Goal: Navigation & Orientation: Understand site structure

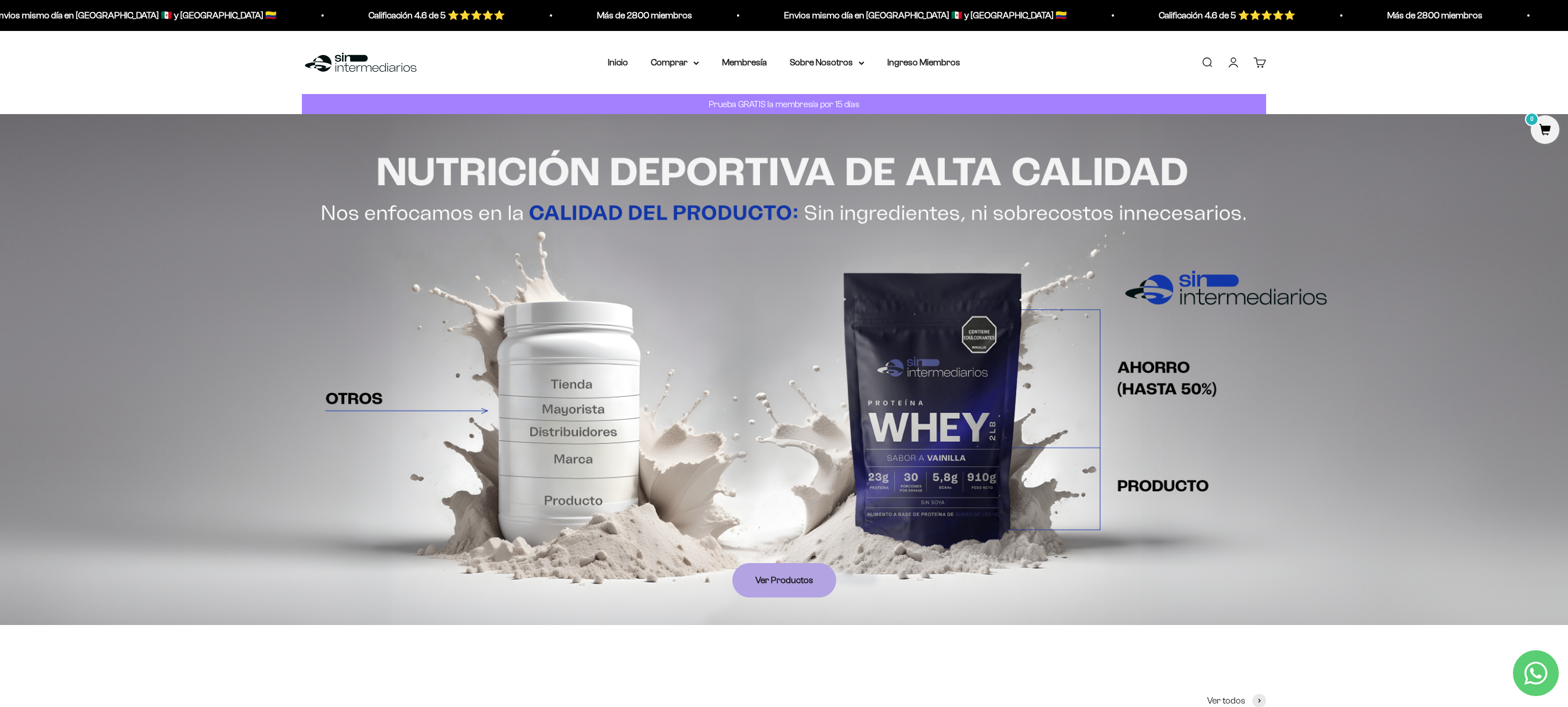
scroll to position [3736, 0]
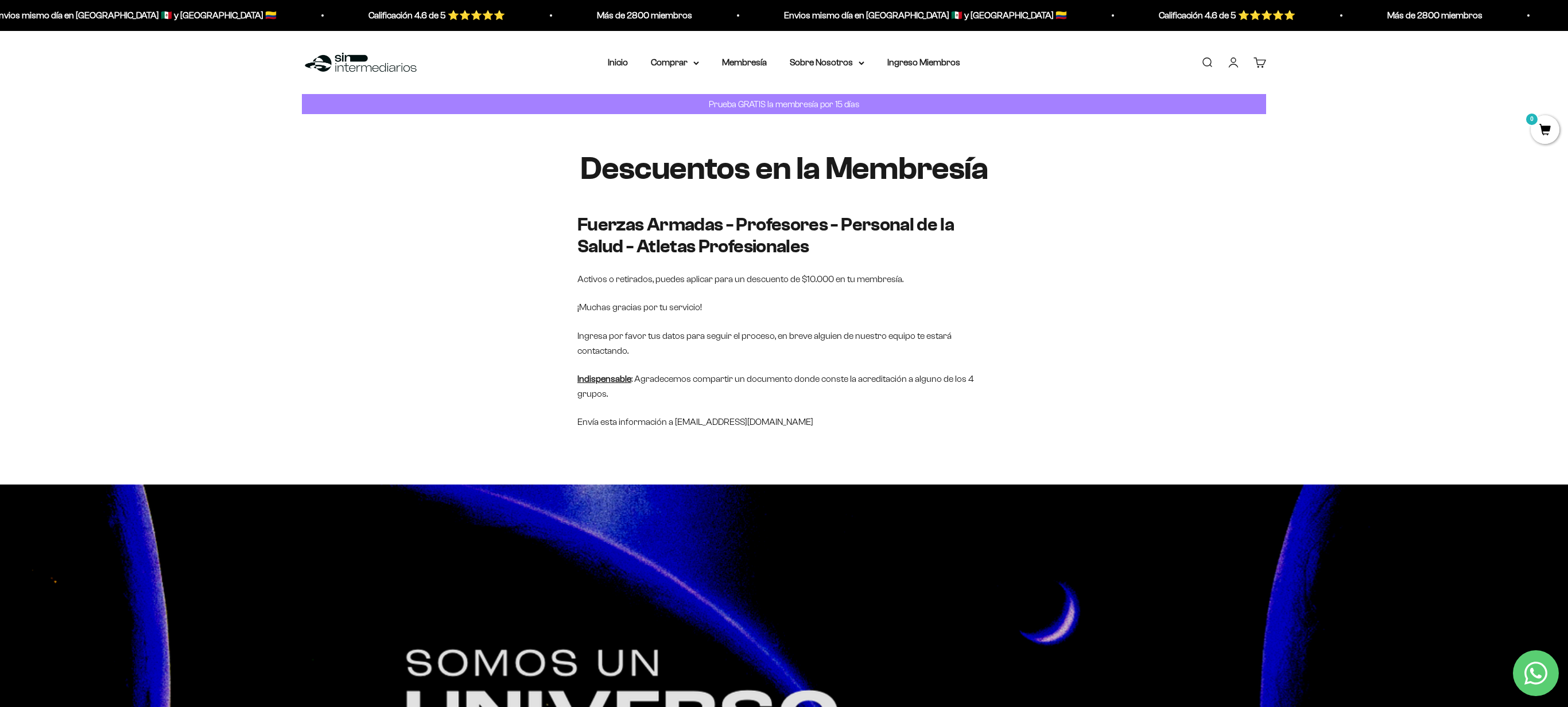
scroll to position [4091, 0]
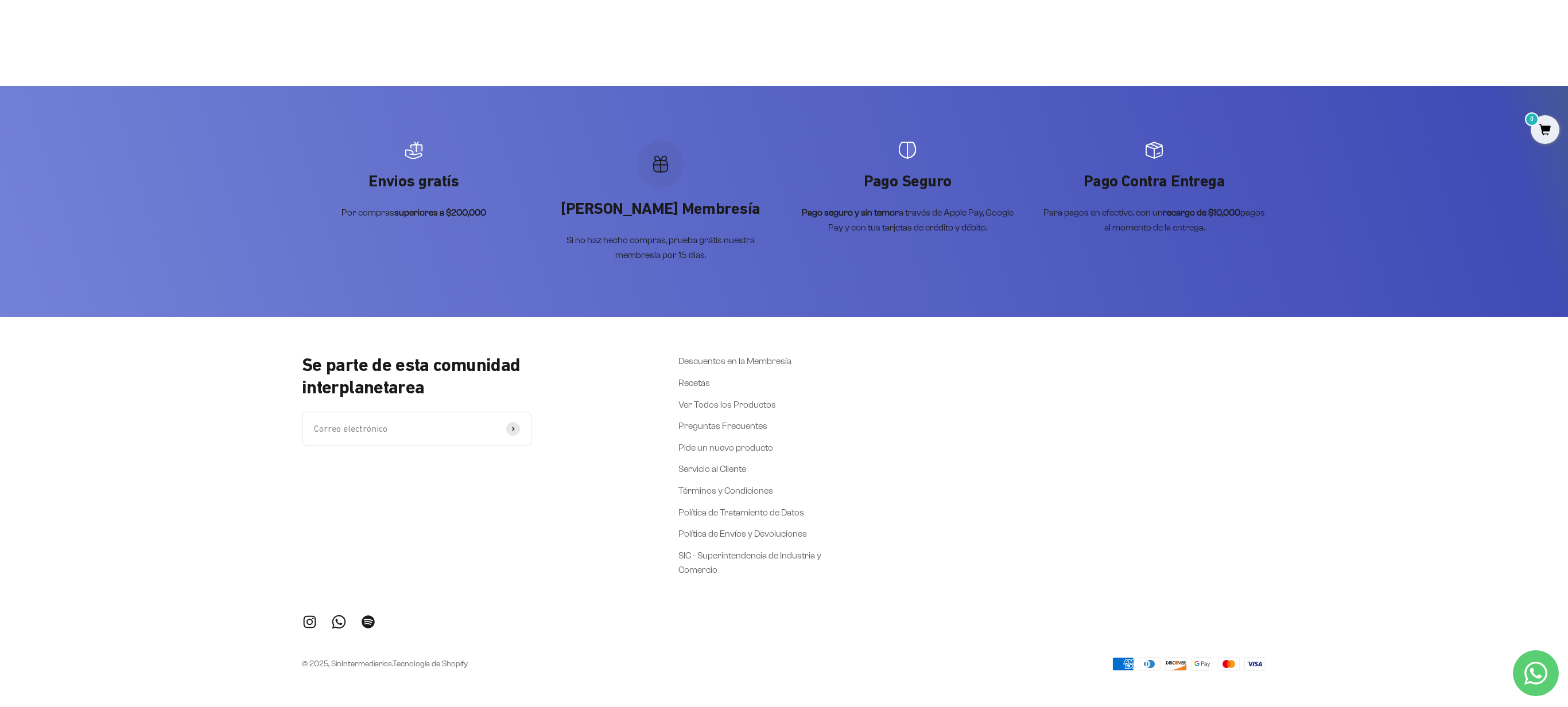
scroll to position [45, 0]
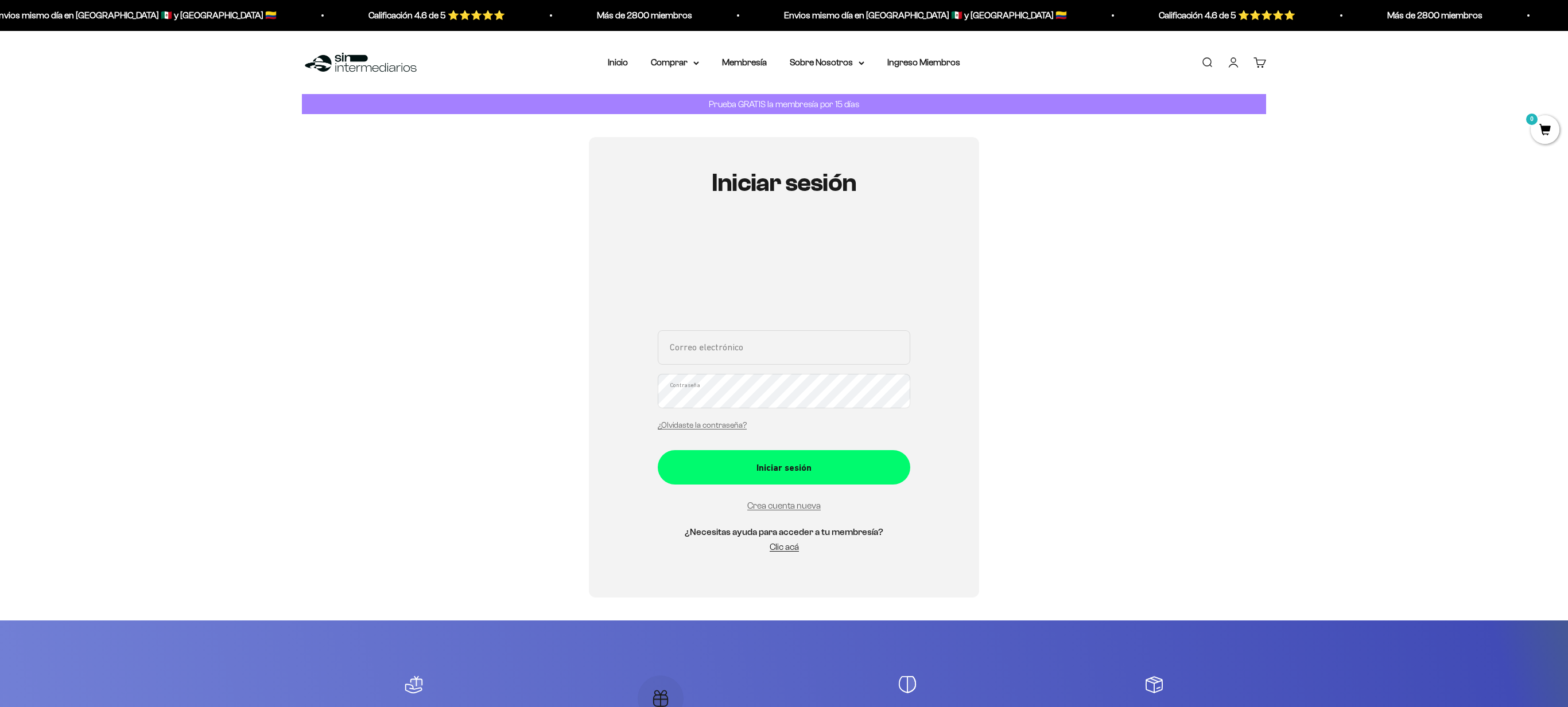
scroll to position [536, 0]
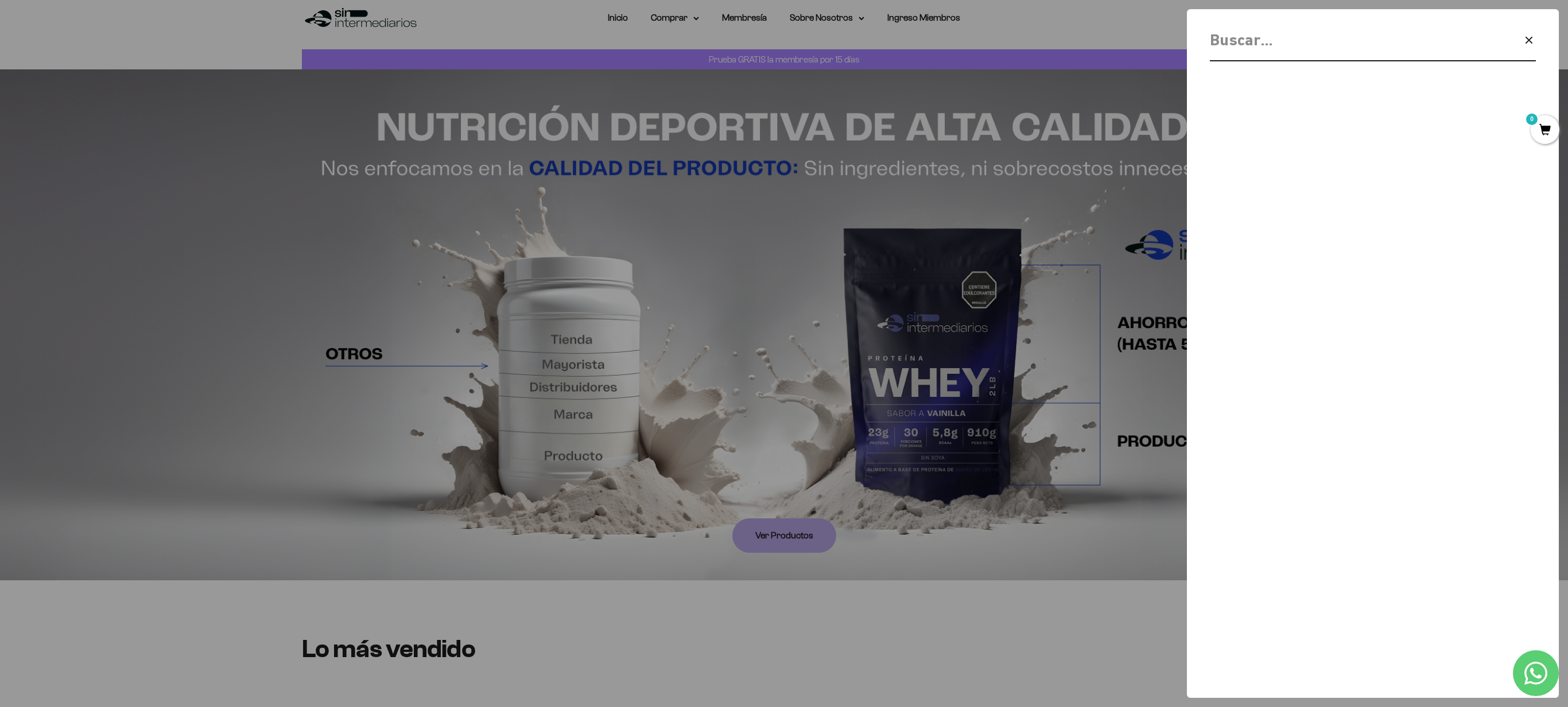
scroll to position [3736, 0]
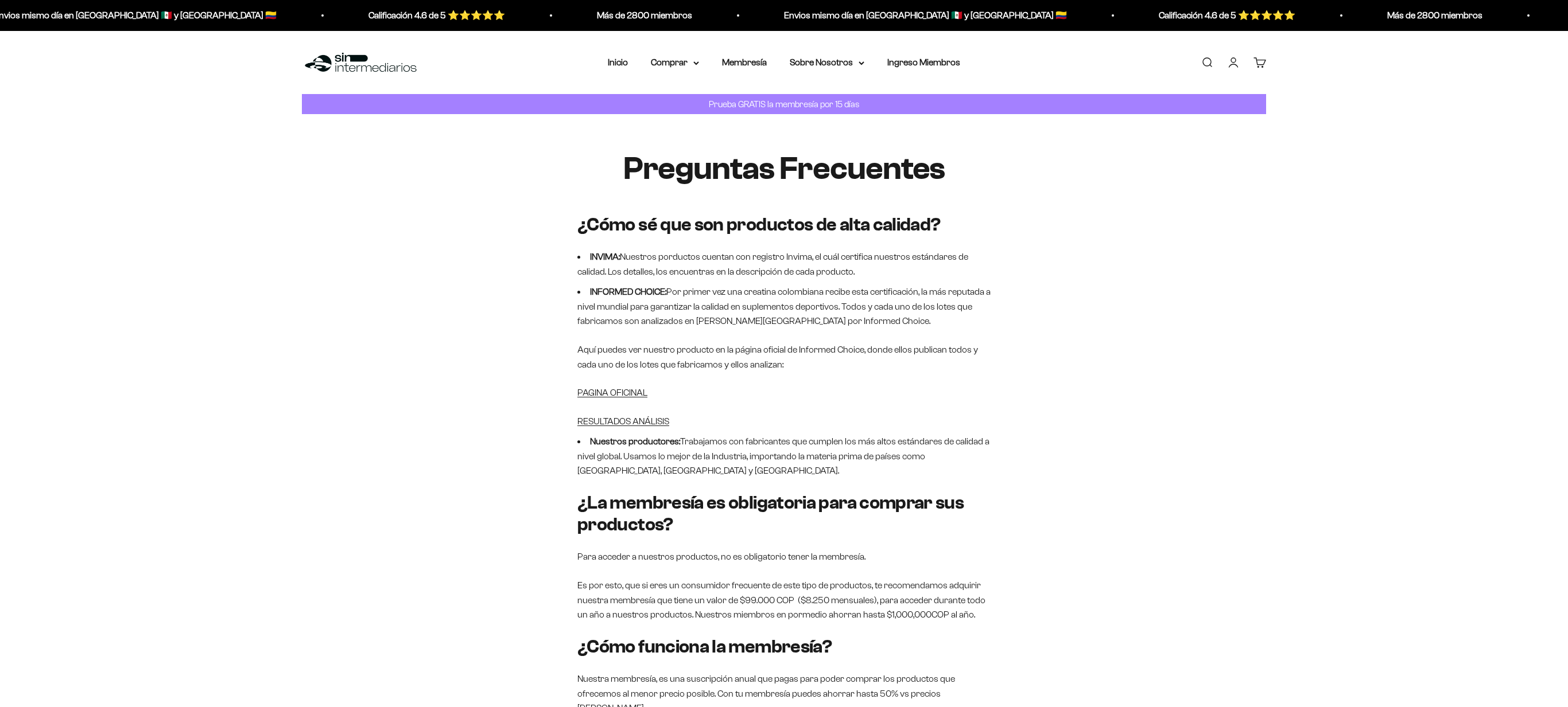
scroll to position [5068, 0]
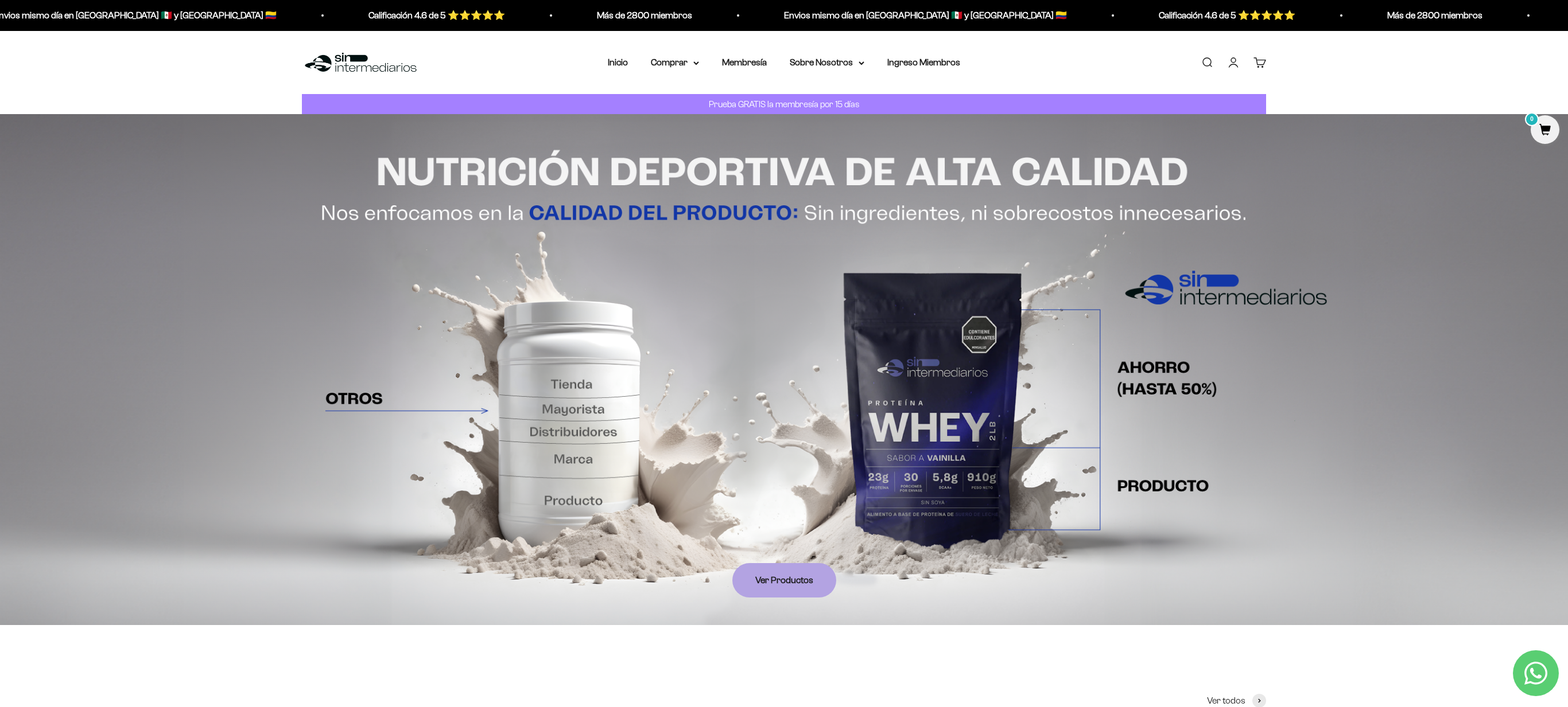
scroll to position [3266, 0]
